Goal: Navigation & Orientation: Find specific page/section

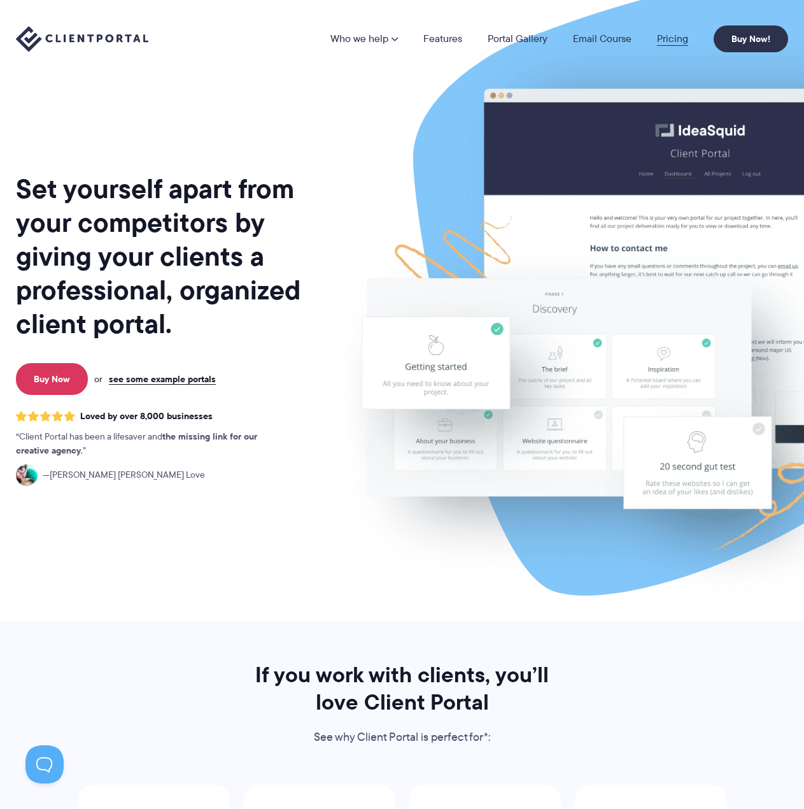
click at [676, 34] on link "Pricing" at bounding box center [672, 39] width 31 height 10
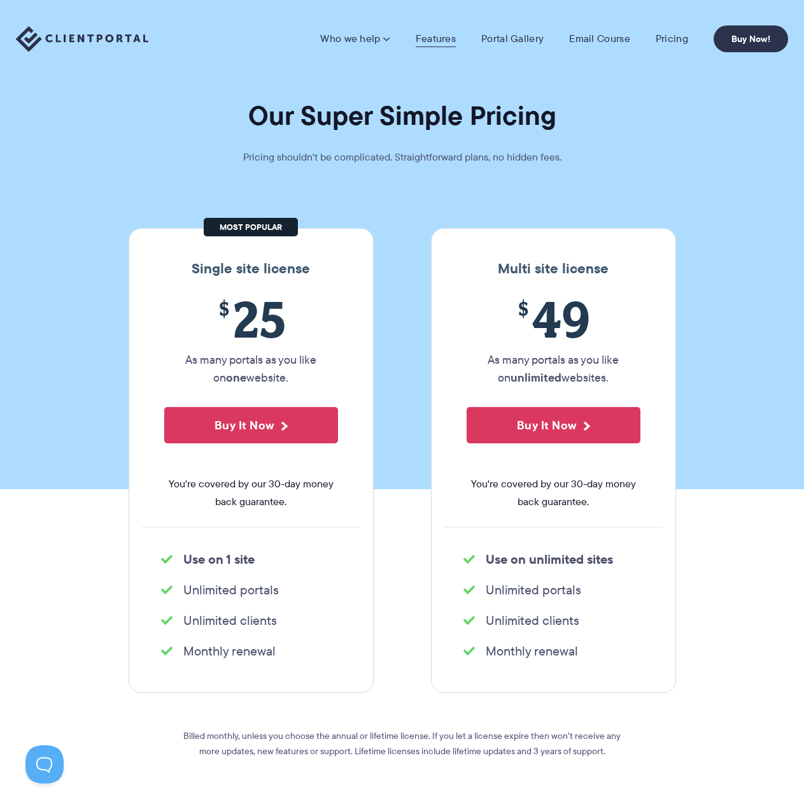
click at [445, 39] on link "Features" at bounding box center [436, 38] width 40 height 13
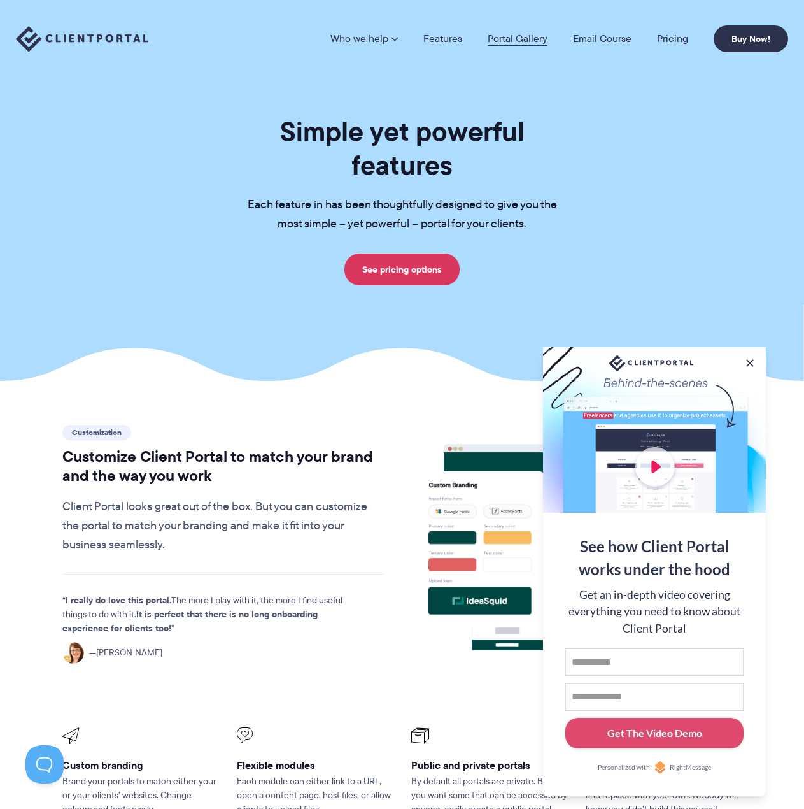
click at [520, 35] on link "Portal Gallery" at bounding box center [518, 39] width 60 height 10
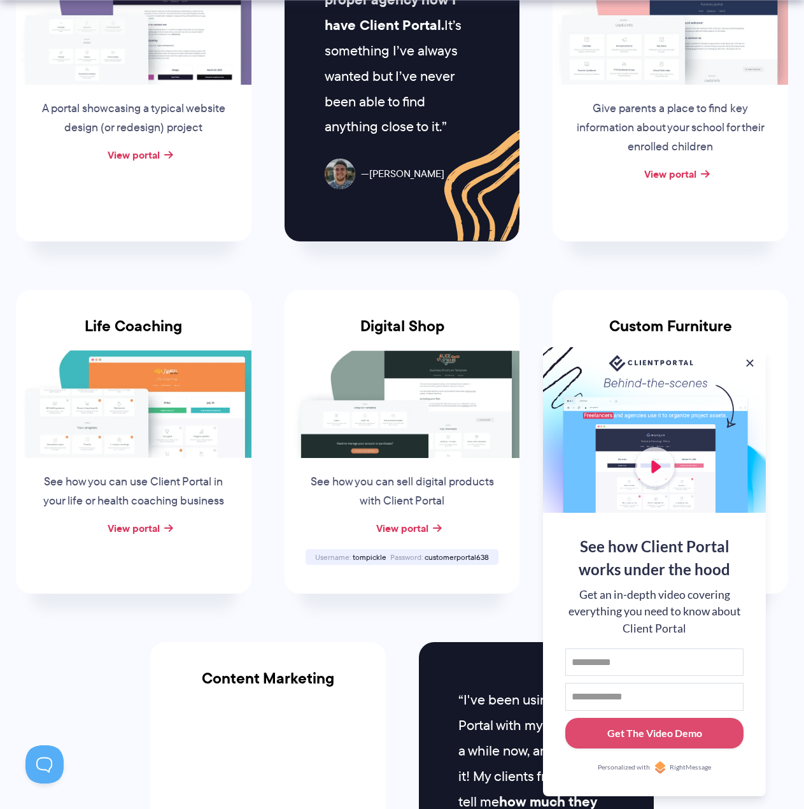
scroll to position [764, 0]
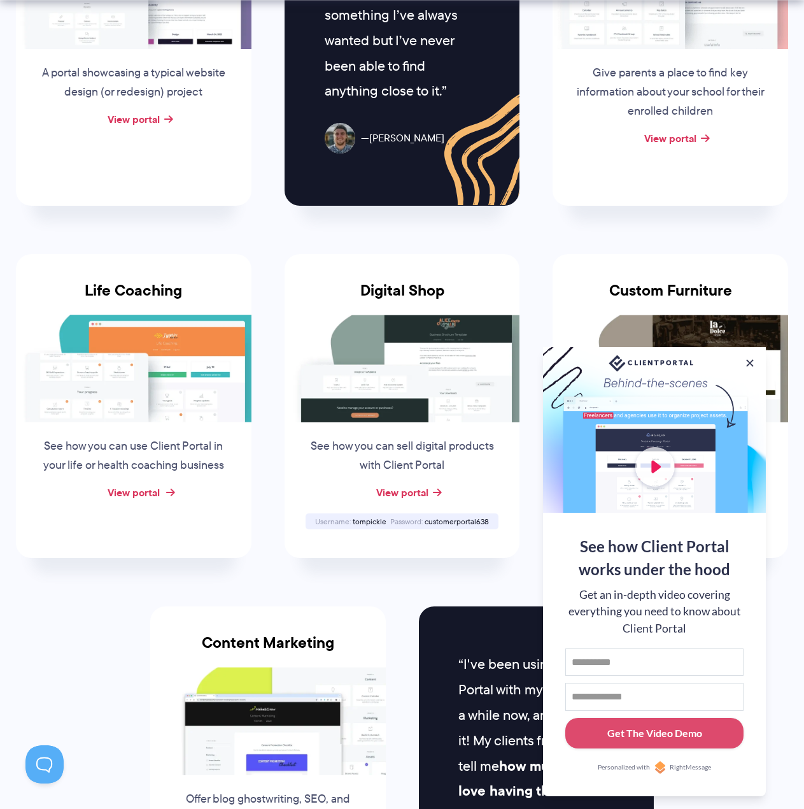
click at [149, 492] on link "View portal" at bounding box center [134, 492] width 52 height 15
